Goal: Task Accomplishment & Management: Use online tool/utility

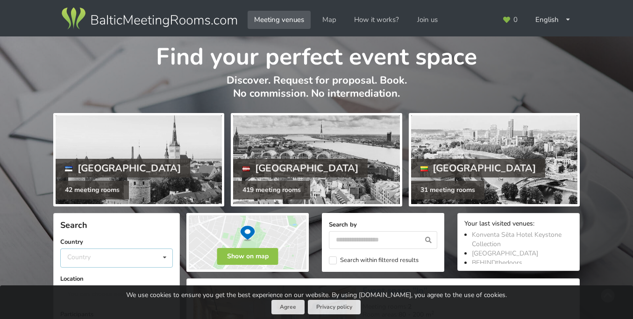
click at [105, 257] on div "Country [GEOGRAPHIC_DATA] [GEOGRAPHIC_DATA] [GEOGRAPHIC_DATA]" at bounding box center [116, 258] width 113 height 19
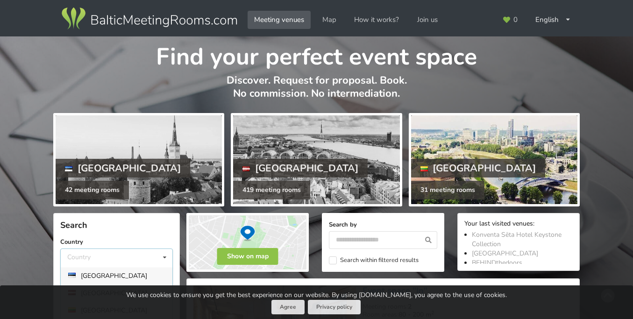
click at [469, 121] on div at bounding box center [494, 159] width 166 height 89
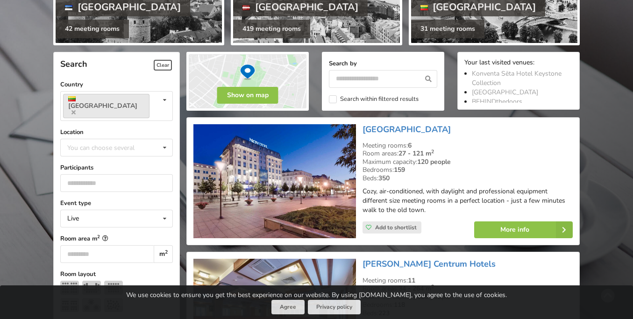
scroll to position [162, 0]
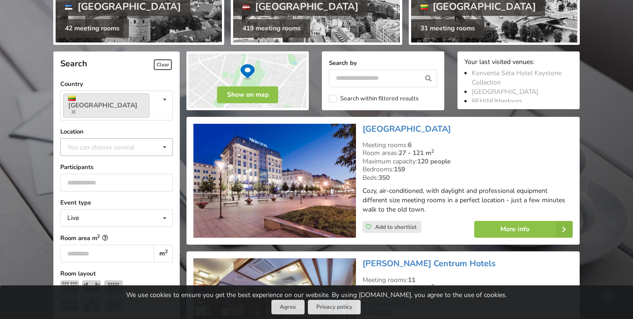
click at [130, 143] on div "You can choose several Vilnius Vilnius Old Town Vilnius County Trakai Municipal…" at bounding box center [116, 147] width 113 height 18
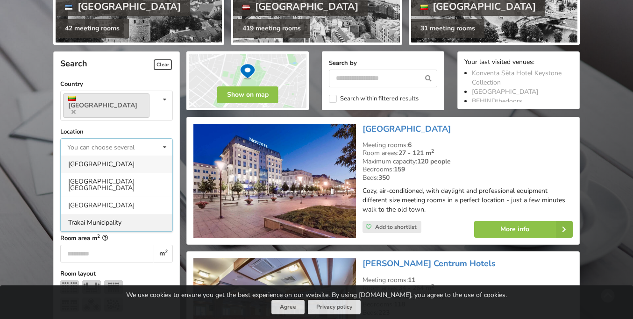
scroll to position [155, 0]
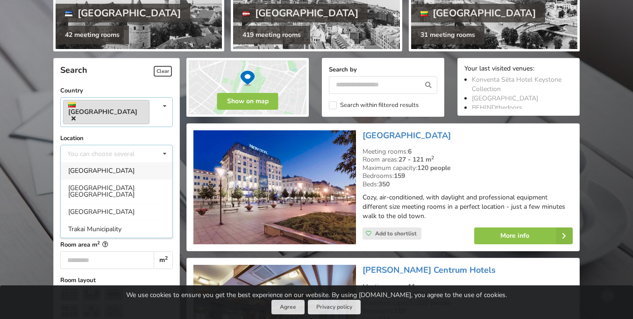
click at [76, 115] on icon at bounding box center [73, 118] width 4 height 6
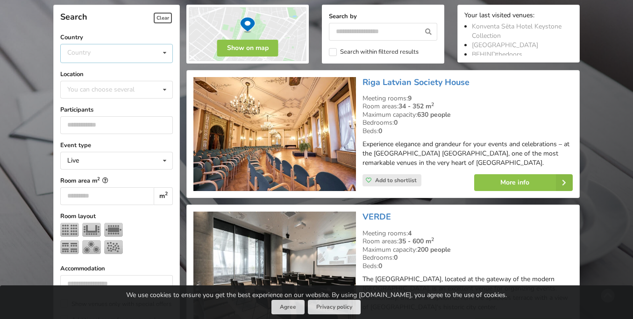
scroll to position [209, 0]
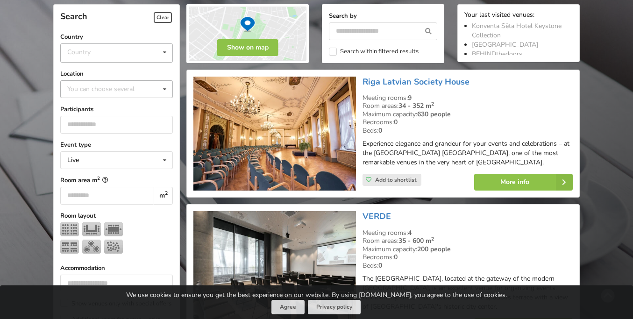
click at [104, 85] on div "You can choose several" at bounding box center [110, 89] width 91 height 11
type input "*****"
drag, startPoint x: 83, startPoint y: 90, endPoint x: 46, endPoint y: 90, distance: 36.9
click at [106, 123] on input "number" at bounding box center [116, 125] width 113 height 18
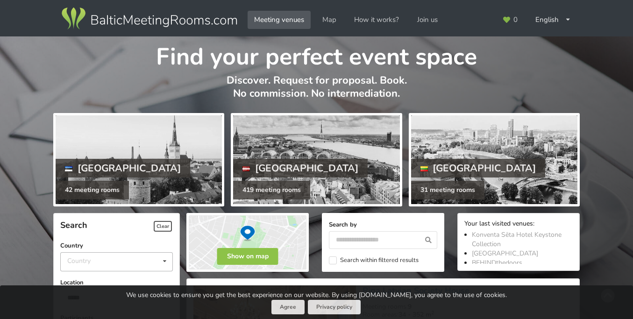
scroll to position [0, 0]
click at [560, 21] on div "English Русский Latviešu" at bounding box center [553, 20] width 49 height 18
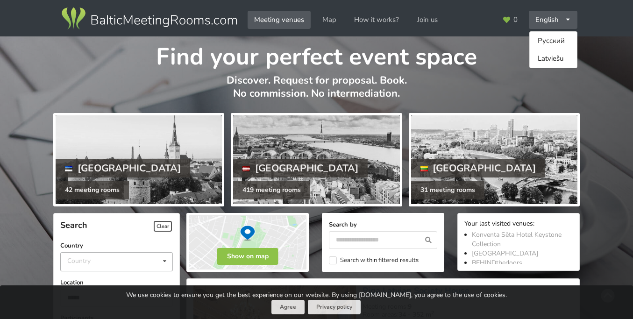
click at [570, 83] on p "Discover. Request for proposal. Book. No commission. No intermediation." at bounding box center [316, 92] width 527 height 36
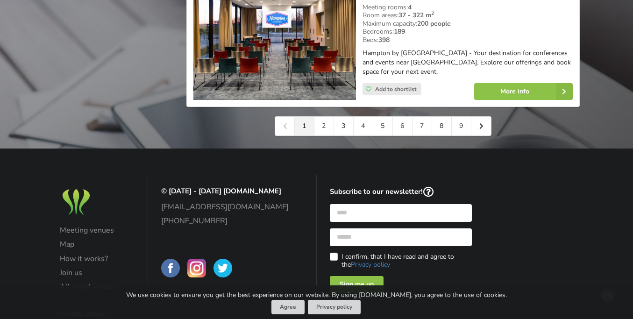
scroll to position [2234, 0]
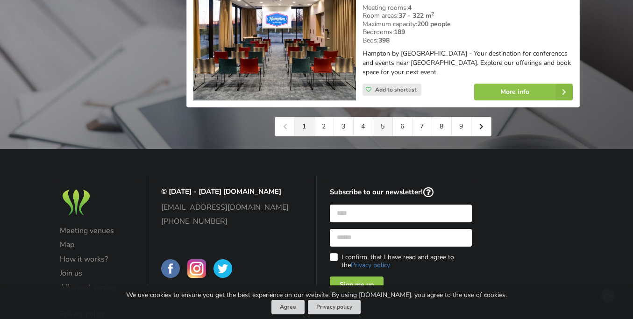
click at [388, 117] on link "5" at bounding box center [383, 126] width 20 height 19
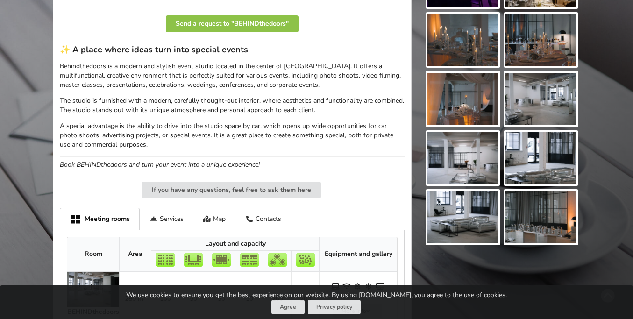
scroll to position [287, 0]
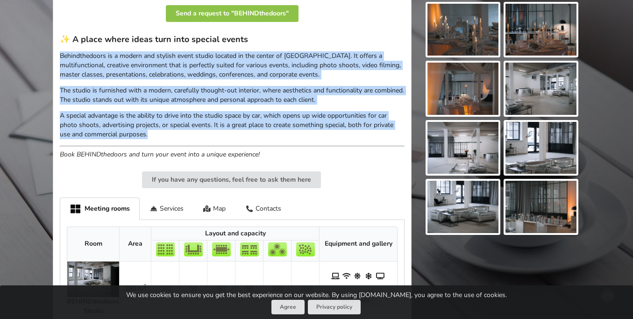
drag, startPoint x: 60, startPoint y: 56, endPoint x: 210, endPoint y: 132, distance: 168.2
click at [210, 132] on div "✨ A place where ideas turn into special events Behindthedoors is a modern and s…" at bounding box center [232, 96] width 345 height 125
copy div "Behindthedoors is a modern and stylish event studio located in the center of Ri…"
